Goal: Information Seeking & Learning: Learn about a topic

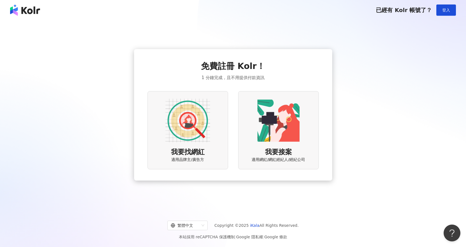
drag, startPoint x: 0, startPoint y: 0, endPoint x: 195, endPoint y: 31, distance: 197.2
click at [191, 29] on div "免費註冊 Kolr！ 1 分鐘完成，且不用提供付款資訊 我要找網紅 適用品牌主/廣告方 我要接案 適用網紅/網紅經紀人/經紀公司" at bounding box center [233, 115] width 453 height 180
click at [433, 13] on div "已經有 Kolr 帳號了？ 登入" at bounding box center [416, 9] width 80 height 11
click at [452, 10] on button "登入" at bounding box center [447, 9] width 20 height 11
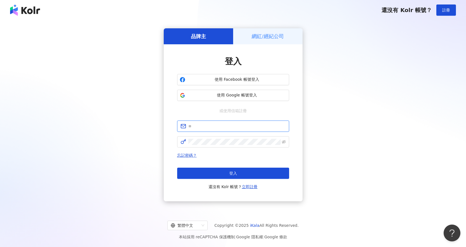
type input "**********"
click at [229, 129] on input "**********" at bounding box center [236, 126] width 97 height 6
click at [284, 141] on icon "eye-invisible" at bounding box center [284, 142] width 4 height 4
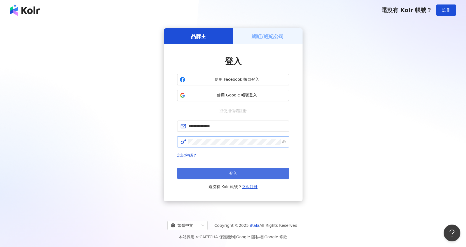
click at [213, 175] on button "登入" at bounding box center [233, 172] width 112 height 11
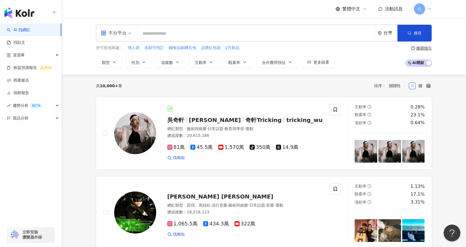
click at [194, 34] on input "search" at bounding box center [256, 33] width 234 height 11
click at [427, 9] on div "G" at bounding box center [423, 8] width 18 height 11
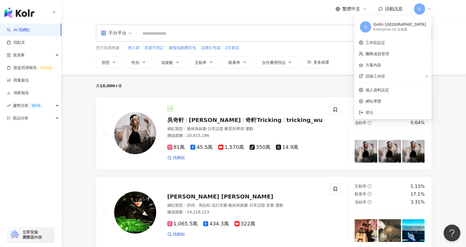
click at [427, 9] on div "G" at bounding box center [423, 8] width 18 height 11
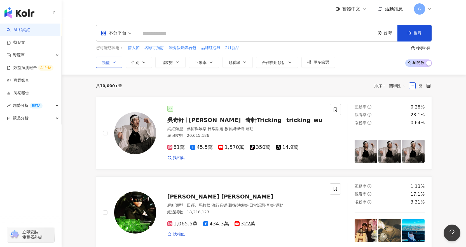
click at [114, 60] on icon "button" at bounding box center [114, 62] width 4 height 4
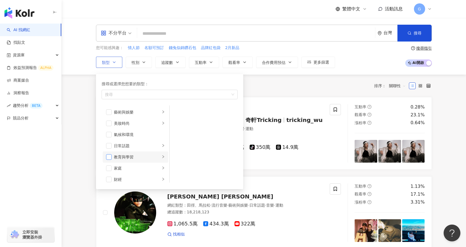
click at [111, 156] on span "button" at bounding box center [109, 157] width 6 height 6
click at [155, 155] on div "教育與學習" at bounding box center [137, 157] width 46 height 6
click at [176, 110] on span "button" at bounding box center [177, 112] width 6 height 6
click at [134, 65] on span "性別" at bounding box center [136, 62] width 8 height 4
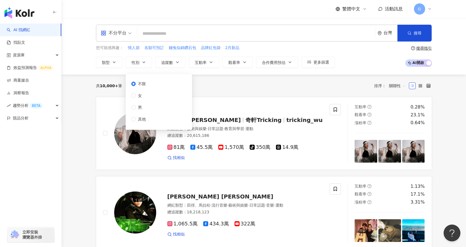
click at [138, 97] on span "女" at bounding box center [140, 95] width 8 height 6
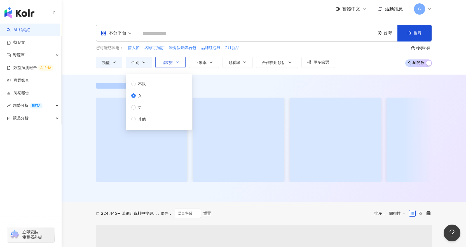
click at [166, 63] on span "追蹤數" at bounding box center [167, 62] width 12 height 4
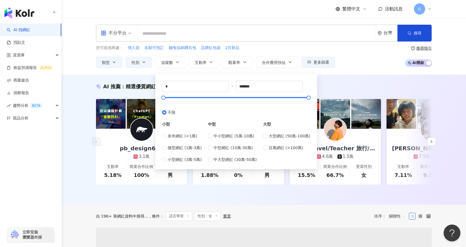
click at [216, 122] on div "中型" at bounding box center [232, 124] width 49 height 6
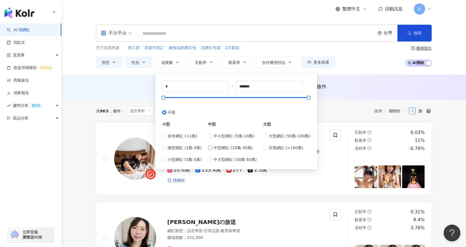
click at [224, 149] on span "中型網紅 (10萬-30萬)" at bounding box center [233, 148] width 39 height 6
type input "******"
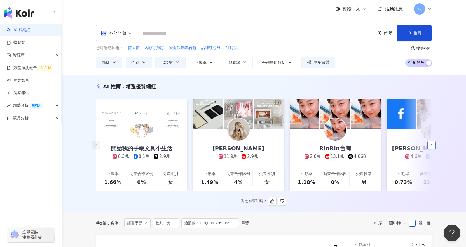
click at [434, 148] on button "button" at bounding box center [432, 145] width 8 height 8
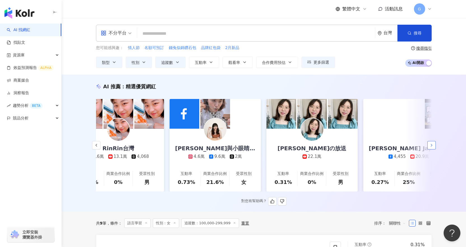
scroll to position [0, 291]
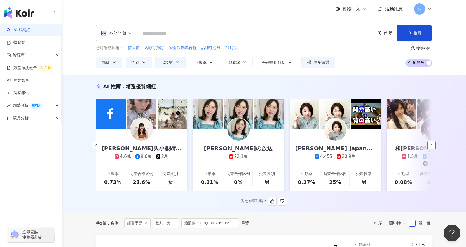
click at [434, 148] on button "button" at bounding box center [432, 145] width 8 height 8
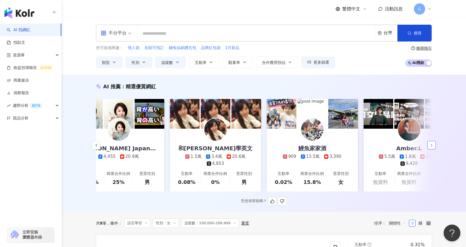
scroll to position [0, 547]
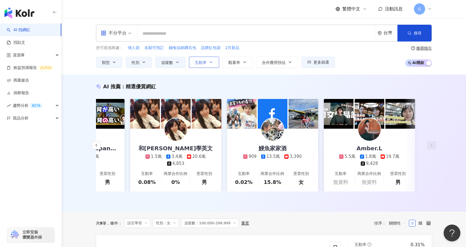
click at [205, 63] on span "互動率" at bounding box center [201, 62] width 12 height 4
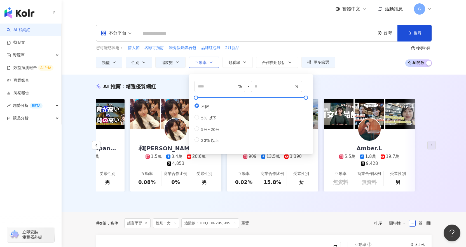
click at [205, 63] on span "互動率" at bounding box center [201, 62] width 12 height 4
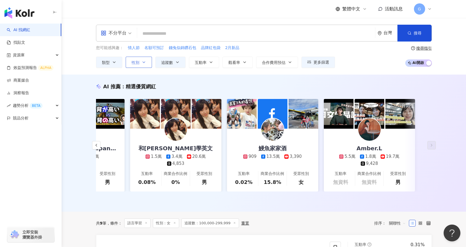
click at [140, 65] on button "性別" at bounding box center [139, 62] width 26 height 11
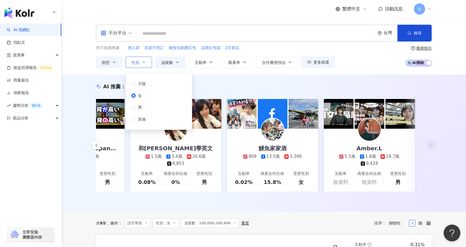
click at [140, 65] on button "性別" at bounding box center [139, 62] width 26 height 11
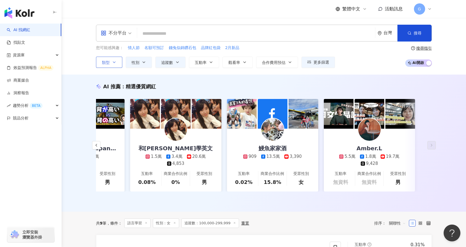
click at [114, 65] on button "類型" at bounding box center [109, 62] width 26 height 11
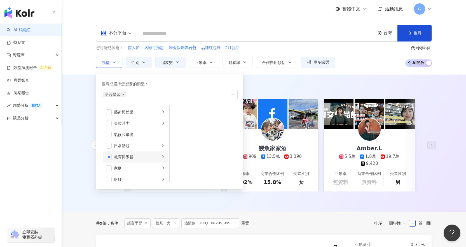
click at [112, 157] on li "教育與學習" at bounding box center [136, 156] width 66 height 11
click at [178, 121] on span "button" at bounding box center [177, 123] width 6 height 6
click at [178, 112] on span "button" at bounding box center [177, 112] width 6 height 6
click at [82, 123] on div "AI 推薦 ： 精選優質網紅 開始我的手帳文具小生活 8.3萬 8.1萬 2.9萬 互動率 1.66% 商業合作比例 0% 受眾性別 女 亀山ルカ 11.9萬…" at bounding box center [264, 143] width 405 height 137
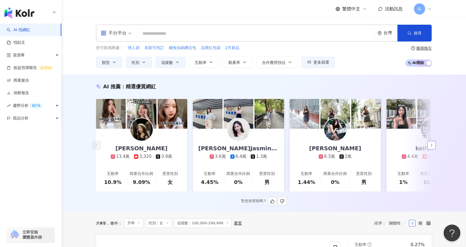
click at [434, 147] on icon "button" at bounding box center [432, 145] width 4 height 4
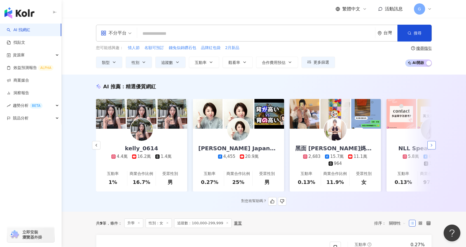
click at [434, 147] on icon "button" at bounding box center [432, 145] width 4 height 4
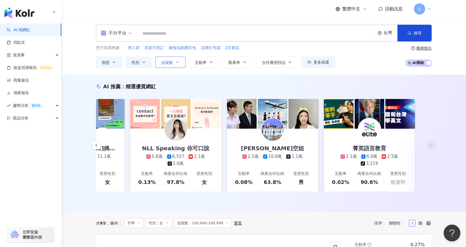
click at [177, 64] on icon "button" at bounding box center [177, 62] width 4 height 4
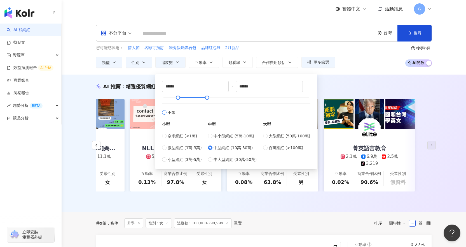
type input "*"
type input "*******"
click at [78, 107] on div "AI 推薦 ： 精選優質網紅 Ariel Valentine 13.4萬 3,320 3.9萬 互動率 10.9% 商業合作比例 9.09% 受眾性別 女 陳…" at bounding box center [264, 143] width 405 height 137
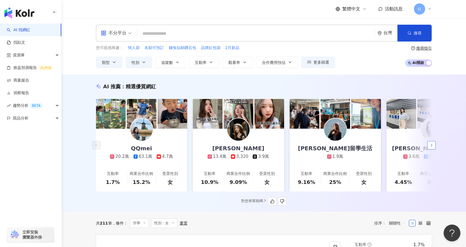
click at [431, 147] on icon "button" at bounding box center [432, 145] width 4 height 4
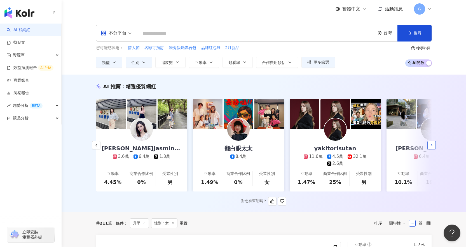
click at [431, 147] on icon "button" at bounding box center [432, 145] width 4 height 4
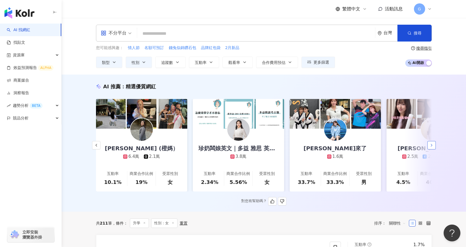
click at [431, 147] on icon "button" at bounding box center [432, 145] width 4 height 4
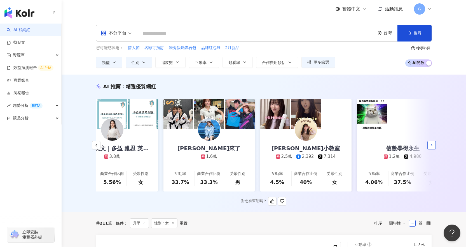
scroll to position [0, 838]
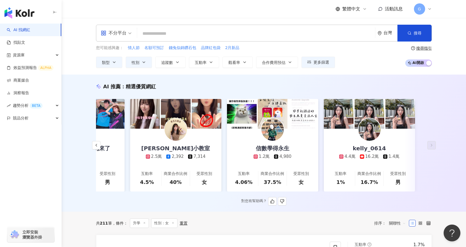
click at [374, 140] on div "kelly_0614 4.4萬 16.2萬 1.4萬" at bounding box center [369, 144] width 71 height 31
